Goal: Navigation & Orientation: Find specific page/section

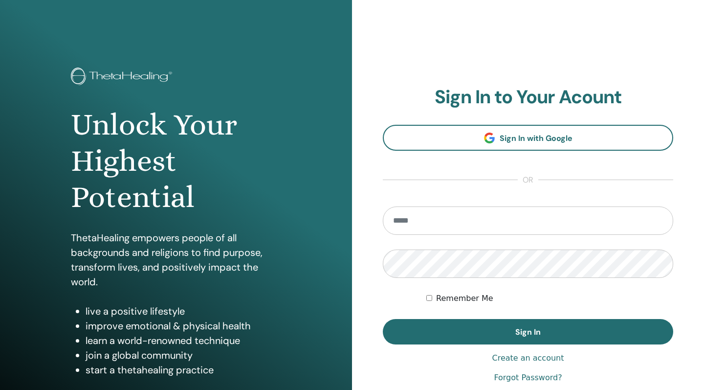
click at [529, 224] on input "email" at bounding box center [528, 220] width 291 height 28
type input "**********"
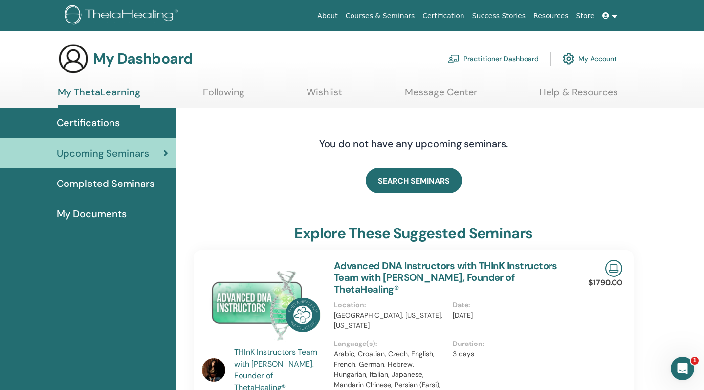
click at [124, 182] on span "Completed Seminars" at bounding box center [106, 183] width 98 height 15
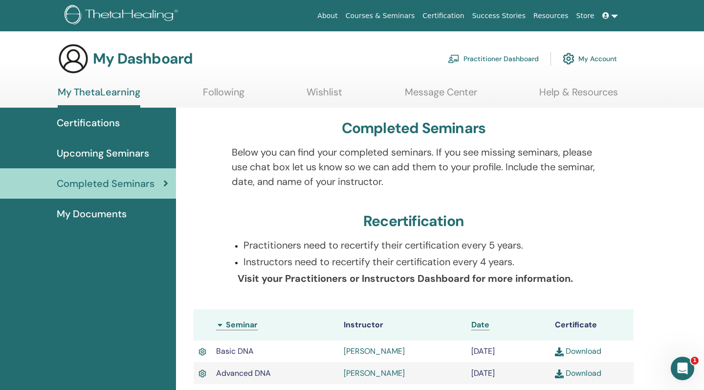
click at [488, 59] on link "Practitioner Dashboard" at bounding box center [493, 59] width 91 height 22
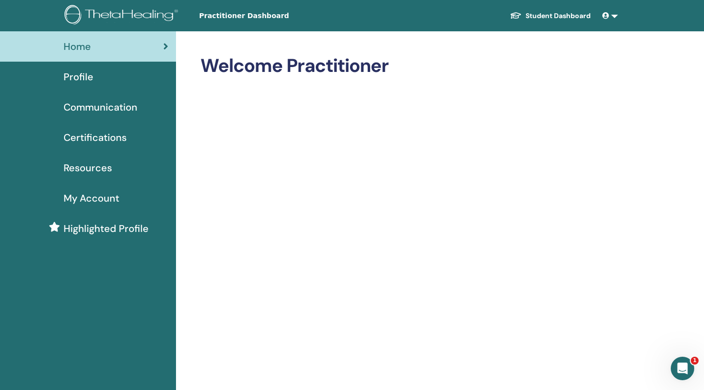
click at [108, 202] on span "My Account" at bounding box center [92, 198] width 56 height 15
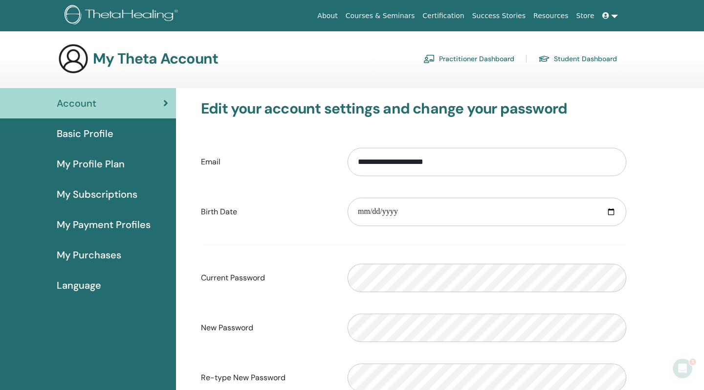
click at [589, 59] on link "Student Dashboard" at bounding box center [577, 59] width 79 height 16
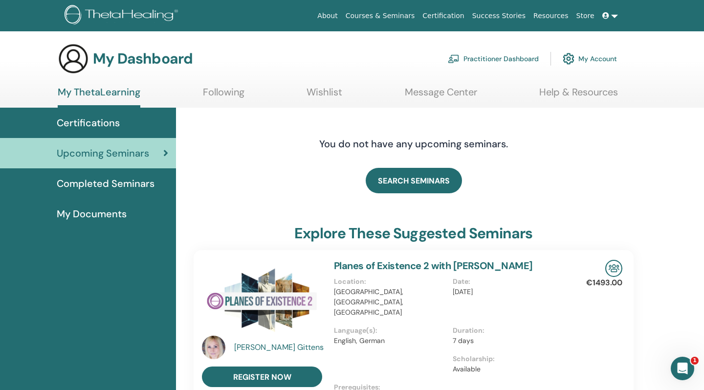
click at [148, 15] on img at bounding box center [123, 16] width 117 height 22
